Goal: Task Accomplishment & Management: Use online tool/utility

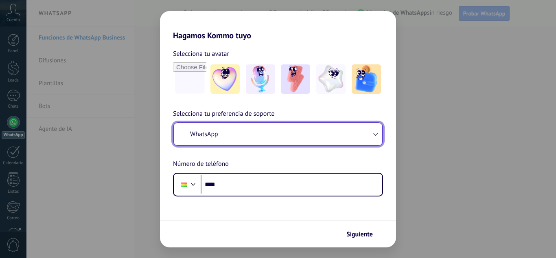
click at [291, 140] on button "WhatsApp" at bounding box center [278, 134] width 208 height 22
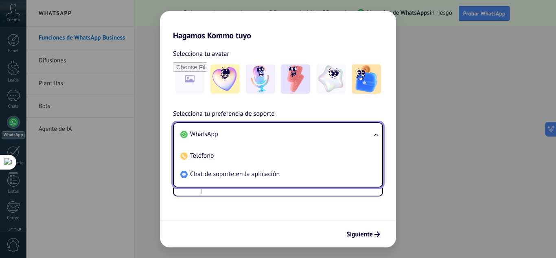
click at [291, 140] on li "WhatsApp" at bounding box center [276, 134] width 199 height 18
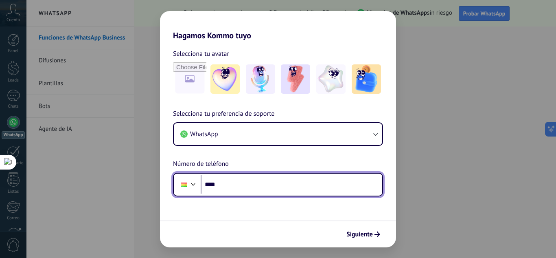
click at [255, 189] on input "****" at bounding box center [292, 184] width 182 height 19
type input "**********"
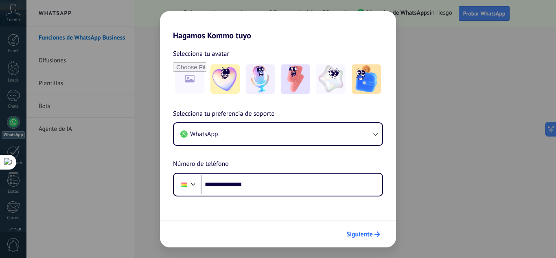
click at [356, 231] on span "Siguiente" at bounding box center [360, 234] width 26 height 6
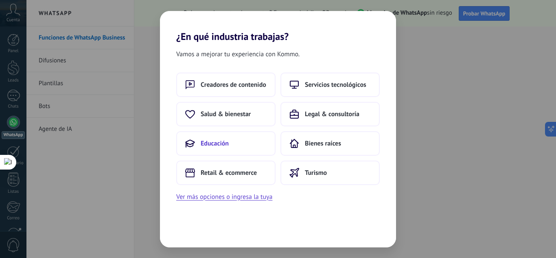
click at [218, 147] on span "Educación" at bounding box center [215, 143] width 28 height 8
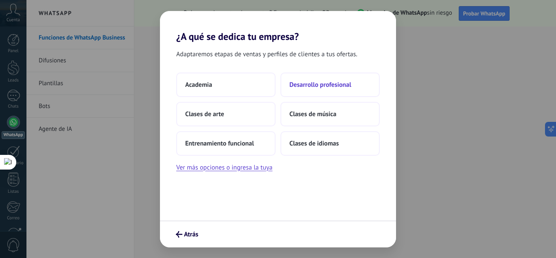
click at [305, 79] on button "Desarrollo profesional" at bounding box center [330, 84] width 99 height 24
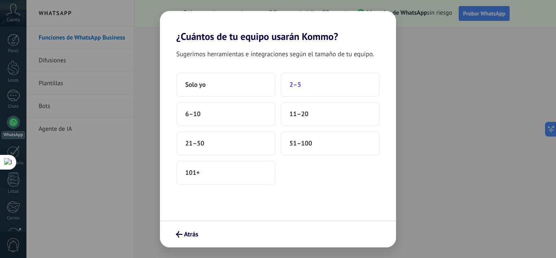
click at [332, 83] on button "2–5" at bounding box center [330, 84] width 99 height 24
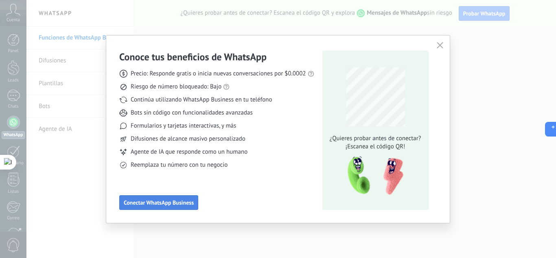
click at [192, 199] on button "Conectar WhatsApp Business" at bounding box center [158, 202] width 79 height 15
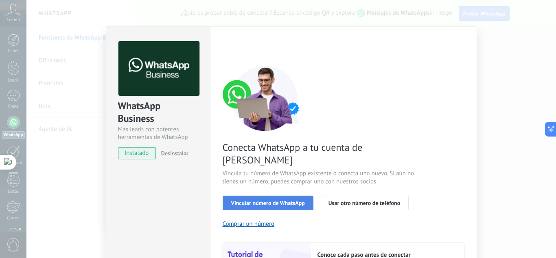
click at [283, 200] on span "Vincular número de WhatsApp" at bounding box center [268, 203] width 74 height 6
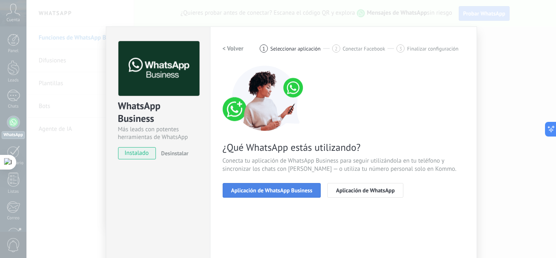
click at [289, 191] on span "Aplicación de WhatsApp Business" at bounding box center [271, 190] width 81 height 6
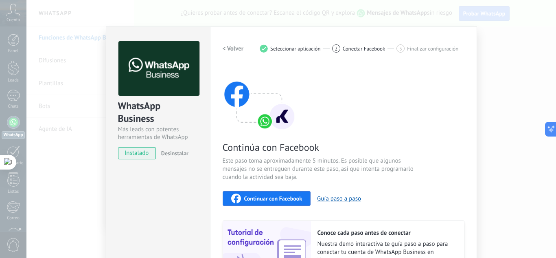
click at [358, 116] on div "Continúa con Facebook Este paso toma aproximadamente 5 minutos. Es posible que …" at bounding box center [344, 176] width 242 height 220
click at [138, 154] on span "instalado" at bounding box center [136, 153] width 37 height 12
click at [136, 154] on span "instalado" at bounding box center [136, 153] width 37 height 12
click at [263, 121] on img at bounding box center [259, 98] width 73 height 65
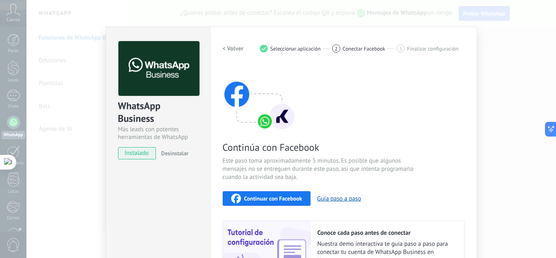
click at [229, 50] on h2 "< Volver" at bounding box center [233, 49] width 21 height 8
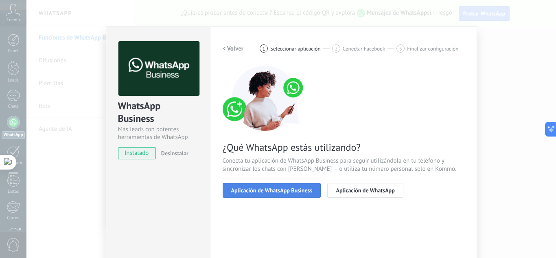
click at [268, 191] on span "Aplicación de WhatsApp Business" at bounding box center [271, 190] width 81 height 6
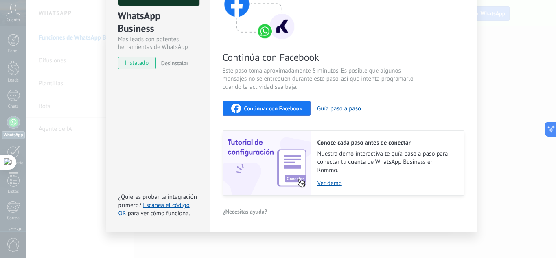
scroll to position [94, 0]
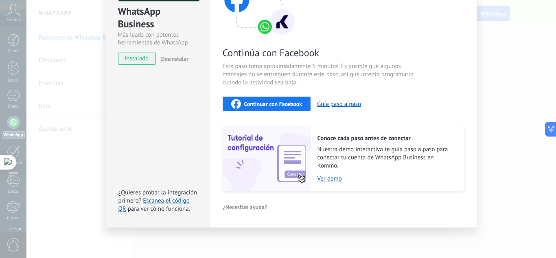
click at [140, 60] on span "instalado" at bounding box center [136, 59] width 37 height 12
click at [293, 107] on div "Continuar con Facebook" at bounding box center [266, 104] width 71 height 10
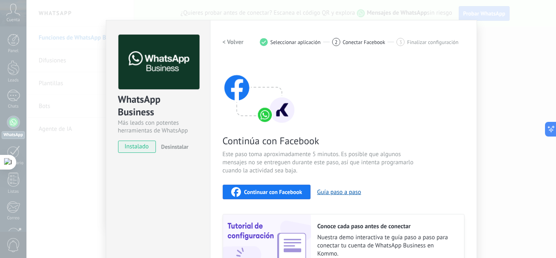
scroll to position [5, 0]
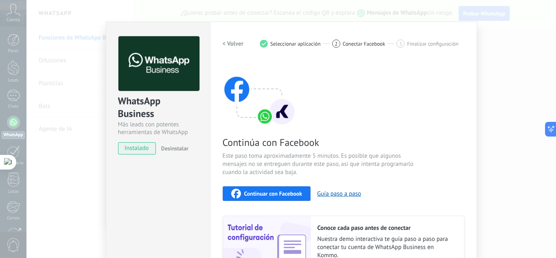
click at [230, 44] on h2 "< Volver" at bounding box center [233, 44] width 21 height 8
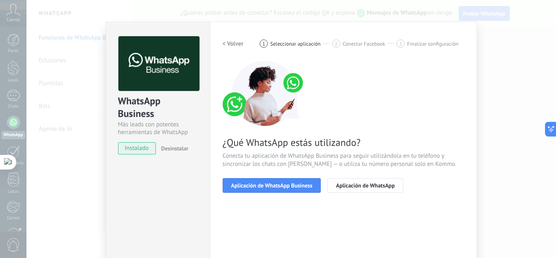
click at [230, 44] on h2 "< Volver" at bounding box center [233, 44] width 21 height 8
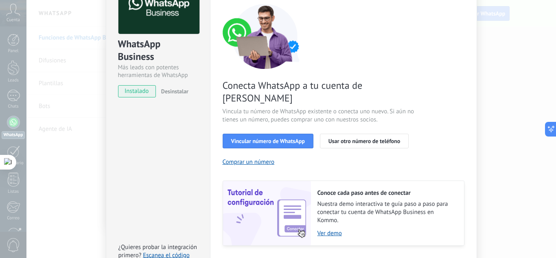
scroll to position [61, 0]
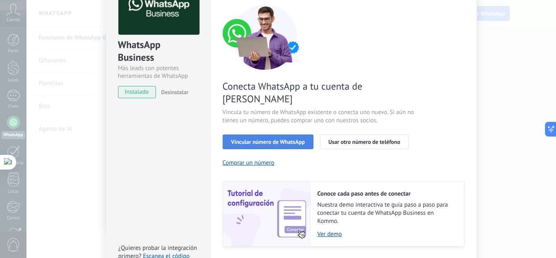
click at [268, 139] on span "Vincular número de WhatsApp" at bounding box center [268, 142] width 74 height 6
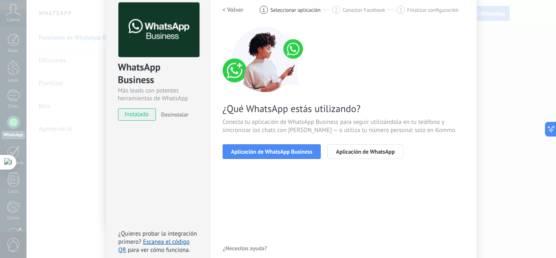
scroll to position [0, 0]
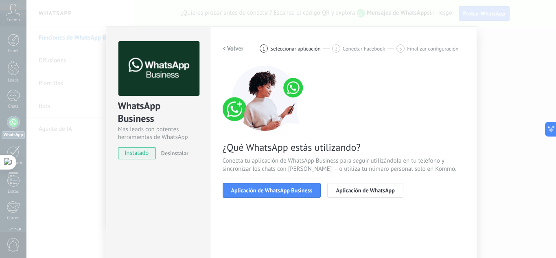
click at [233, 50] on h2 "< Volver" at bounding box center [233, 49] width 21 height 8
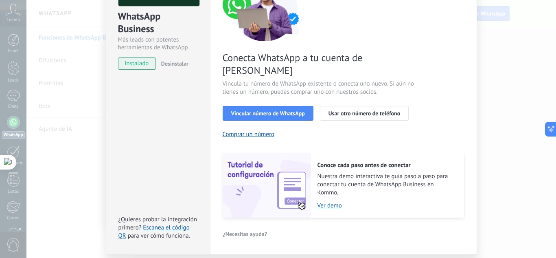
scroll to position [104, 0]
